Goal: Task Accomplishment & Management: Manage account settings

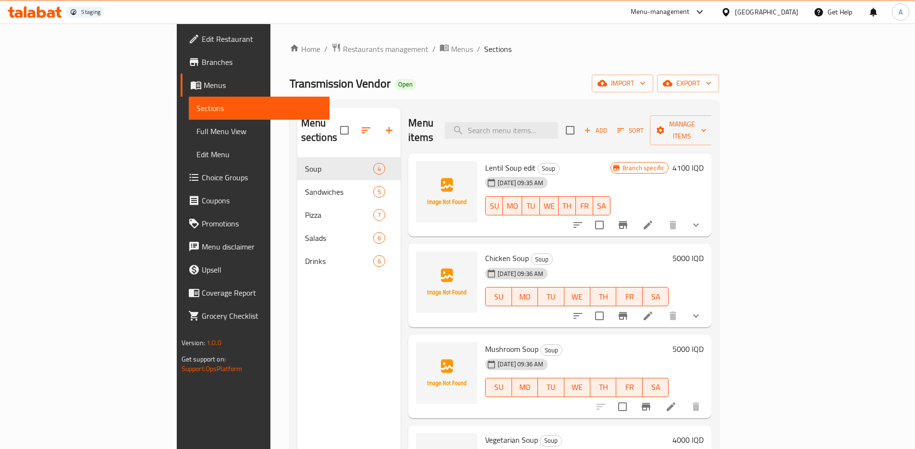
scroll to position [2, 0]
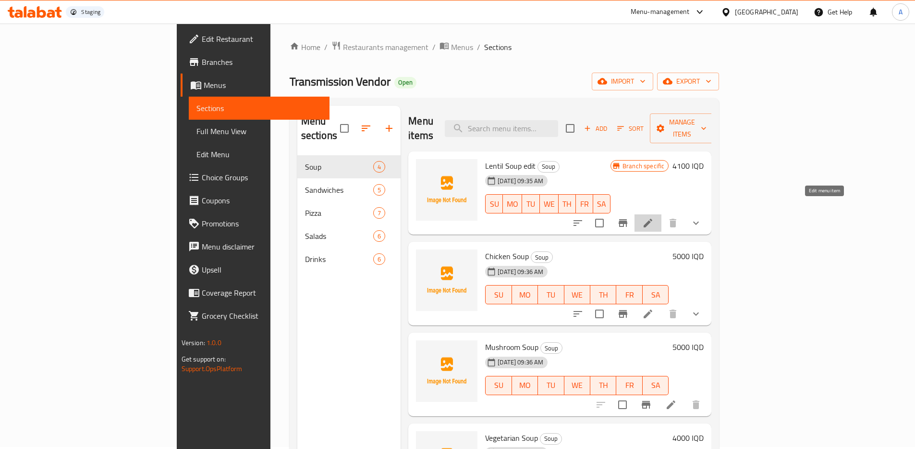
click at [654, 217] on icon at bounding box center [648, 223] width 12 height 12
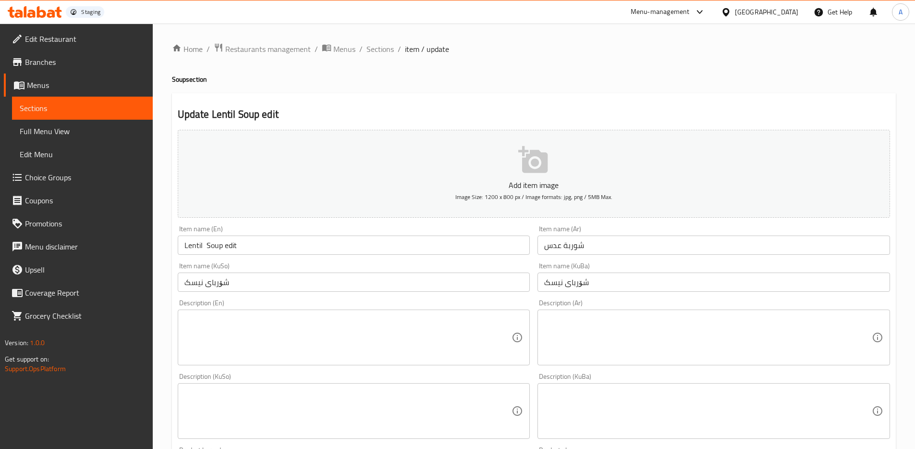
click at [257, 243] on input "Lentil Soup edit" at bounding box center [354, 244] width 353 height 19
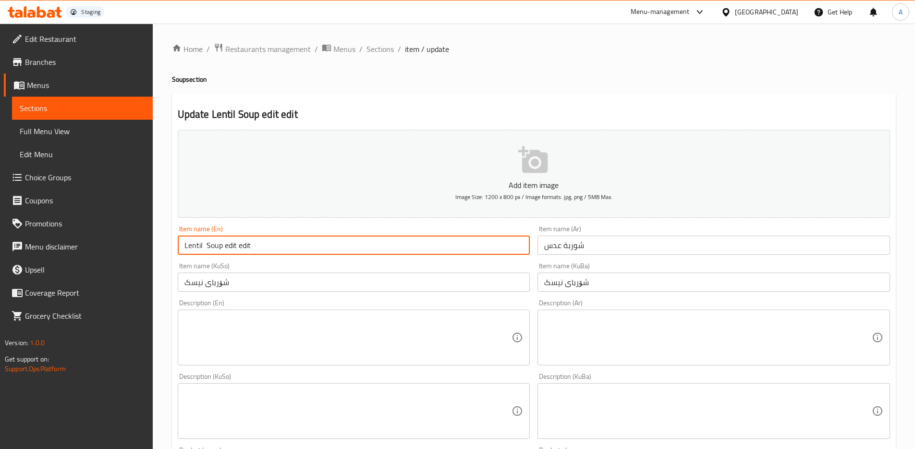
scroll to position [374, 0]
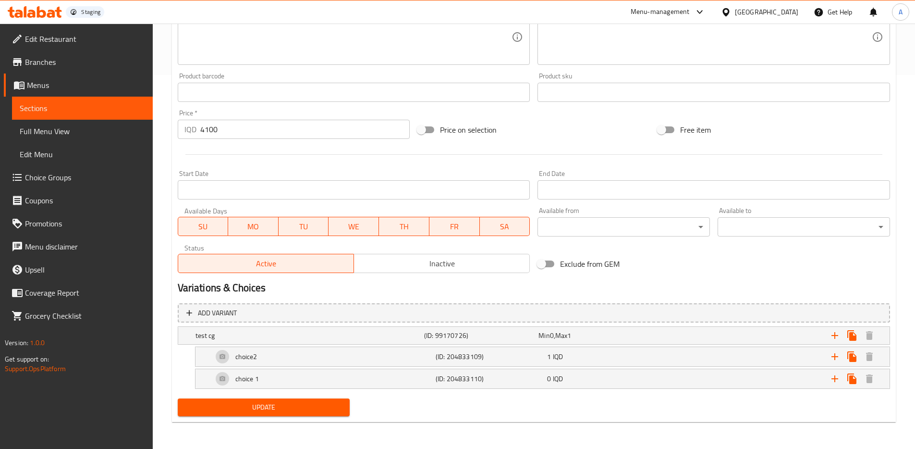
type input "Lentil Soup edit edit"
click at [309, 406] on span "Update" at bounding box center [263, 407] width 157 height 12
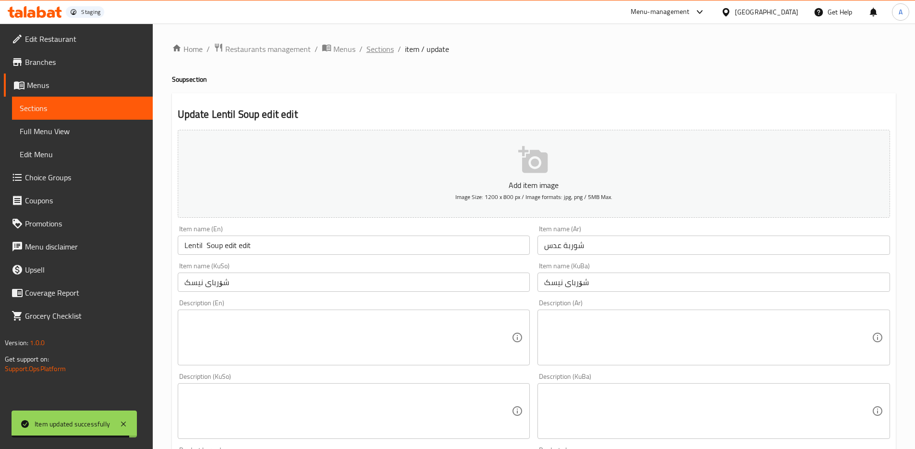
click at [382, 52] on span "Sections" at bounding box center [379, 49] width 27 height 12
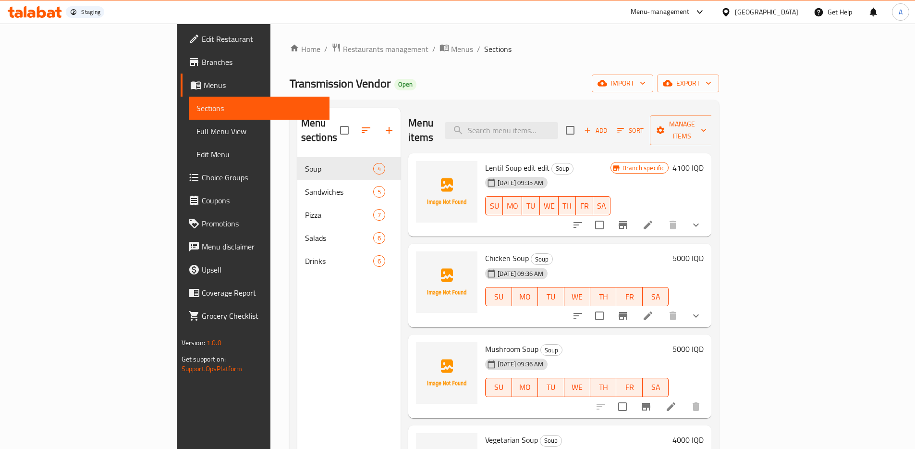
click at [655, 74] on div "Transmission Vendor Open import export" at bounding box center [505, 83] width 430 height 18
click at [661, 217] on li at bounding box center [647, 224] width 27 height 17
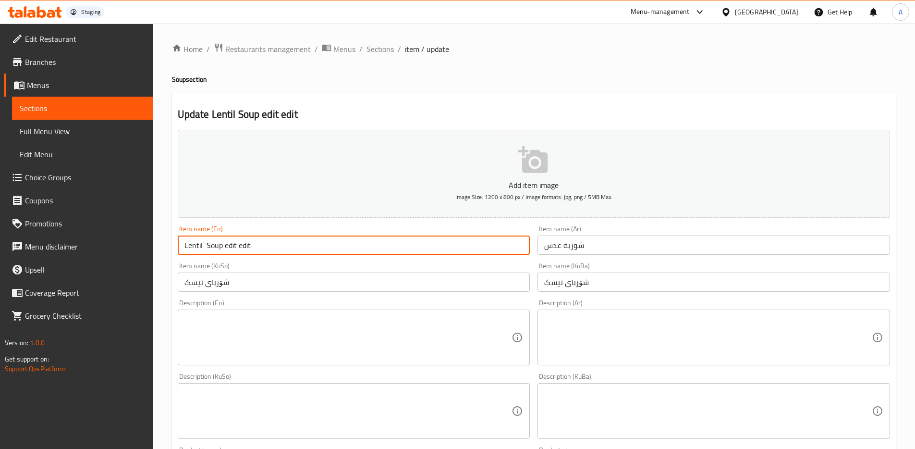
drag, startPoint x: 224, startPoint y: 246, endPoint x: 301, endPoint y: 314, distance: 102.4
click at [224, 246] on input "Lentil Soup edit edit" at bounding box center [354, 244] width 353 height 19
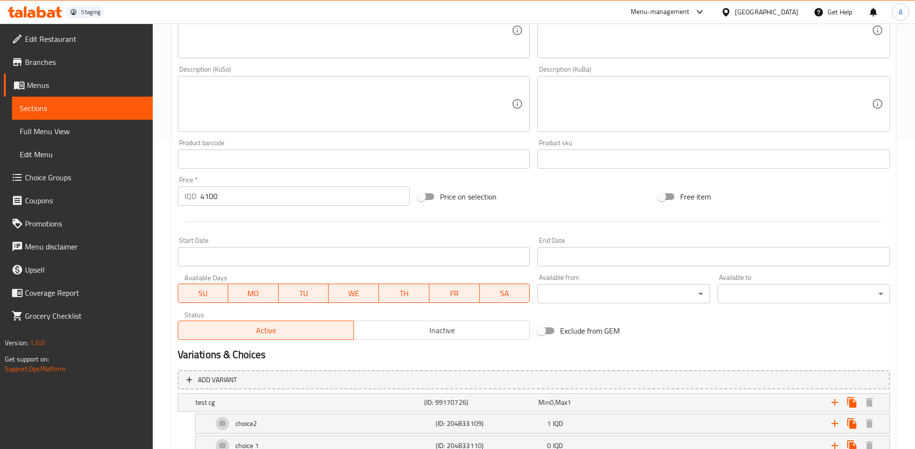
scroll to position [374, 0]
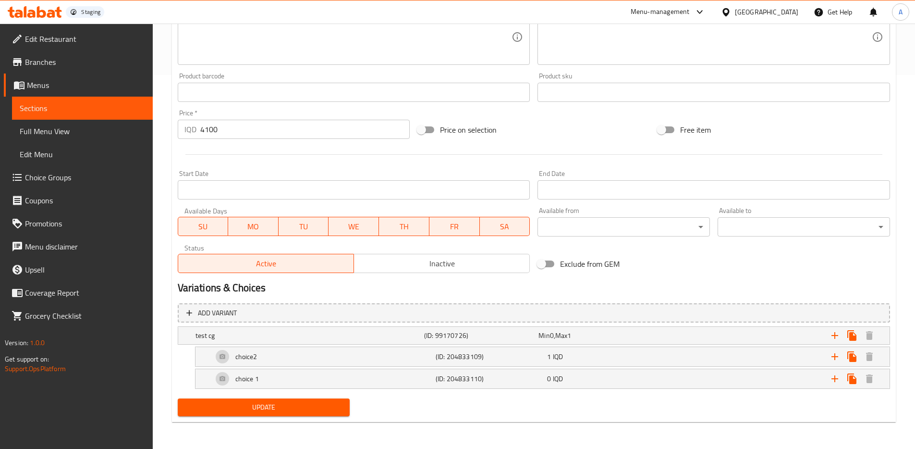
type input "Lentil Soup"
click at [274, 413] on button "Update" at bounding box center [264, 407] width 172 height 18
click at [273, 135] on input "4100" at bounding box center [305, 129] width 210 height 19
type input "4101"
click at [300, 414] on button "Update" at bounding box center [264, 407] width 172 height 18
